Goal: Find specific page/section: Find specific page/section

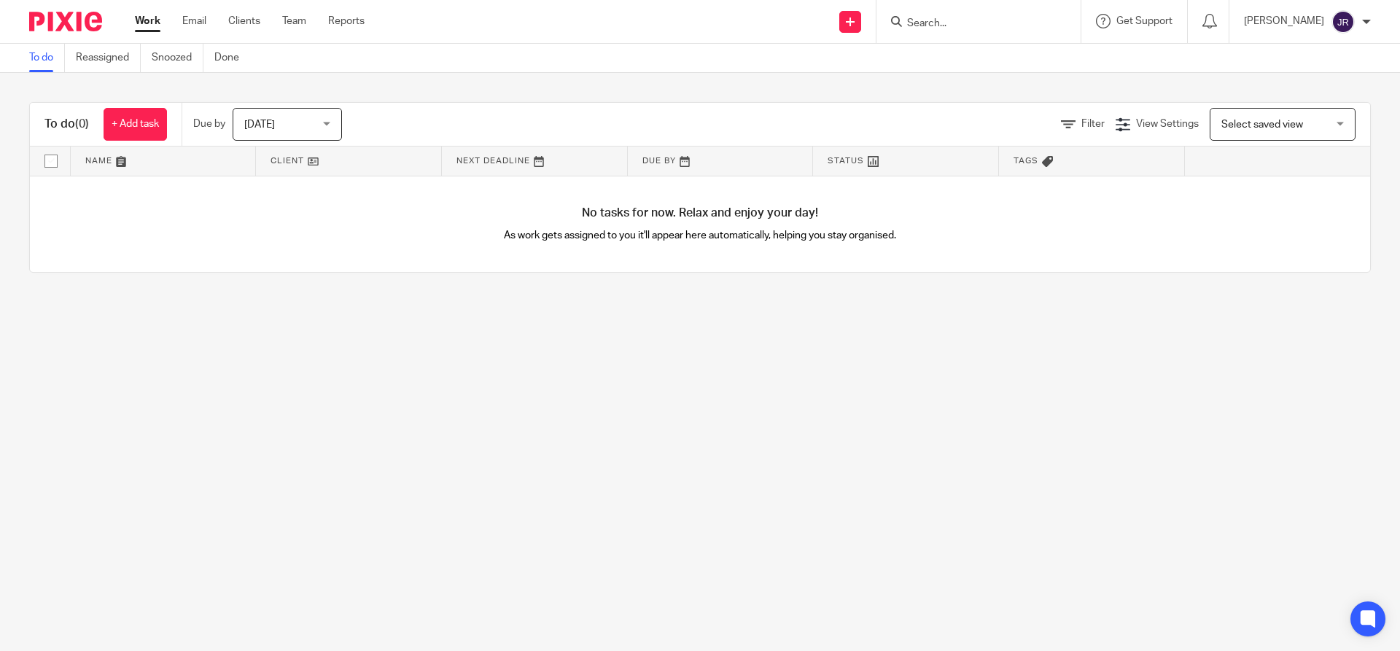
click at [1037, 29] on input "Search" at bounding box center [971, 23] width 131 height 13
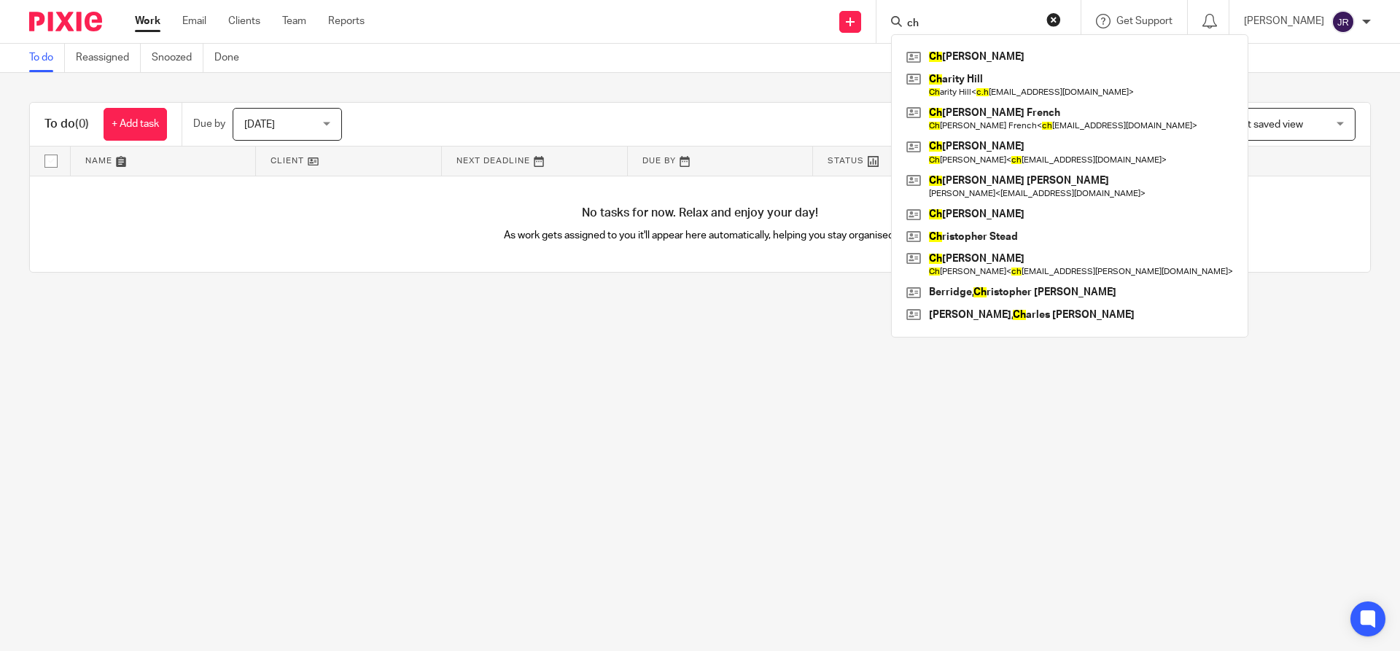
type input "c"
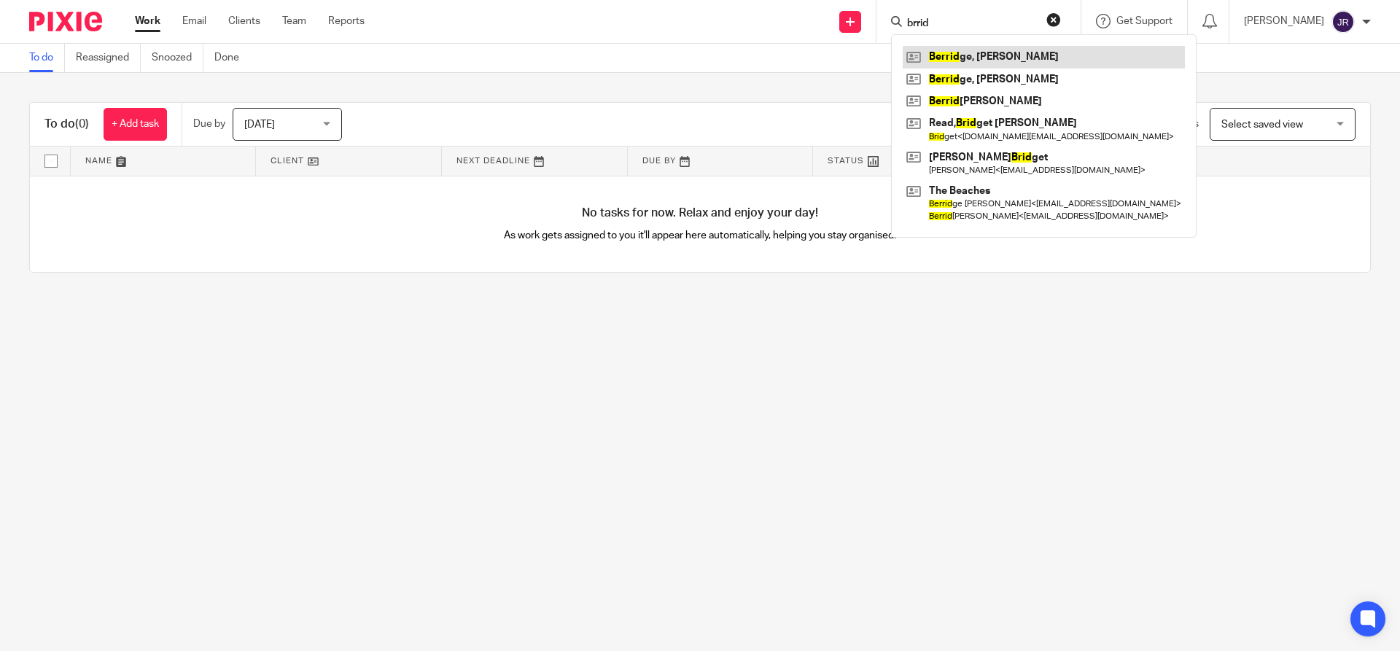
type input "brrid"
click at [1031, 58] on link at bounding box center [1044, 57] width 282 height 22
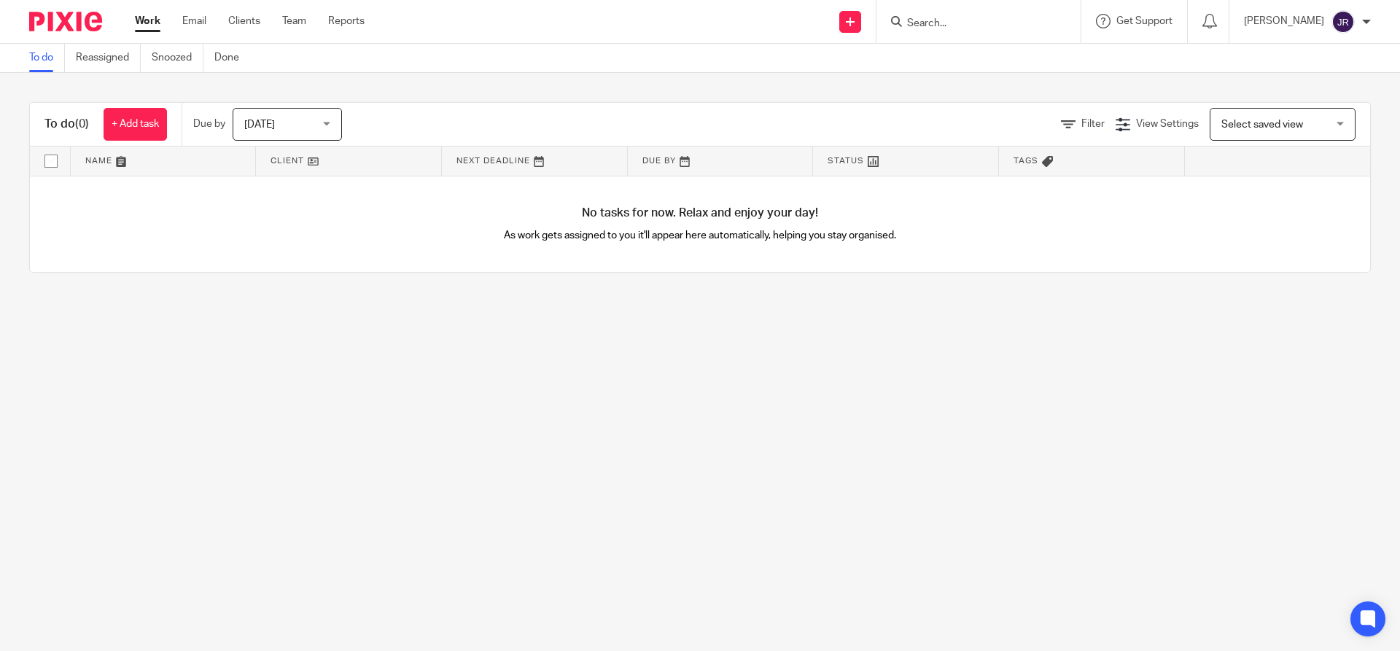
click at [977, 42] on body "Work Email Clients Team Reports Work Email Clients Team Reports Settings Send n…" at bounding box center [700, 325] width 1400 height 651
click at [978, 28] on input "Search" at bounding box center [971, 23] width 131 height 13
click at [1019, 31] on div at bounding box center [978, 21] width 204 height 43
click at [988, 6] on div at bounding box center [978, 21] width 204 height 43
click at [977, 22] on input "Search" at bounding box center [971, 23] width 131 height 13
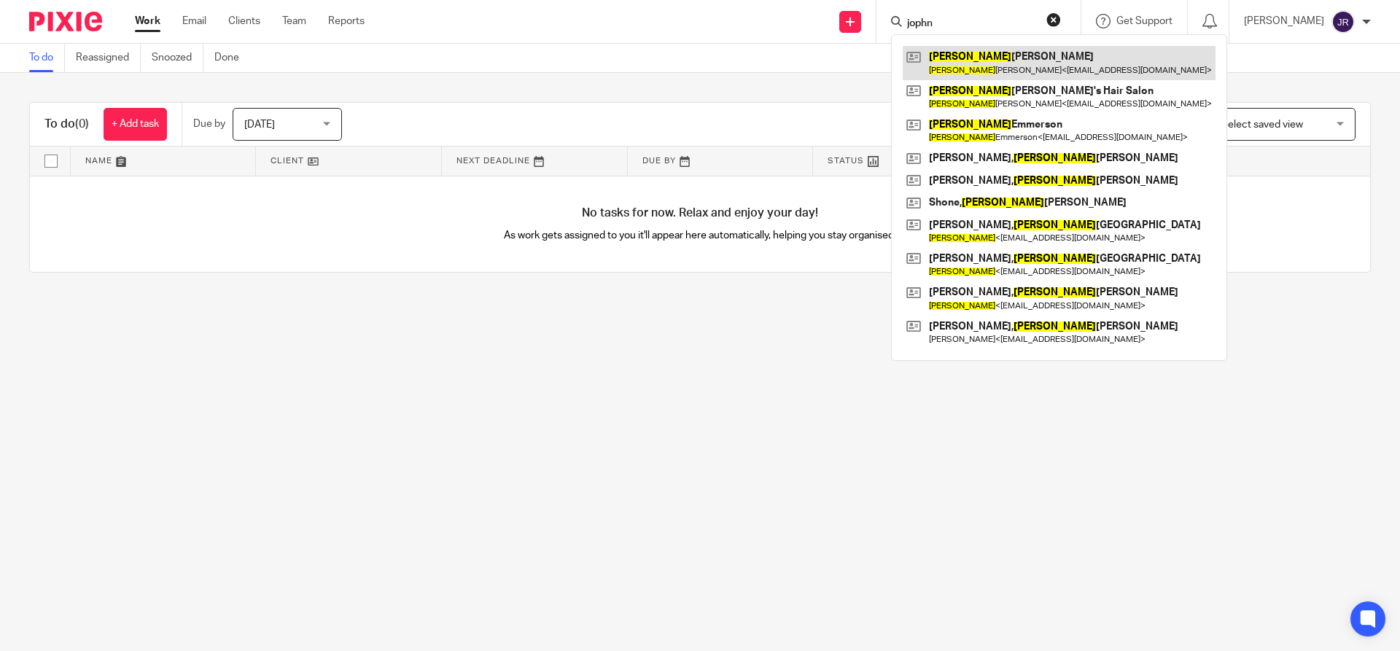
type input "jophn"
click at [1004, 56] on link at bounding box center [1059, 63] width 313 height 34
